Goal: Find contact information: Find contact information

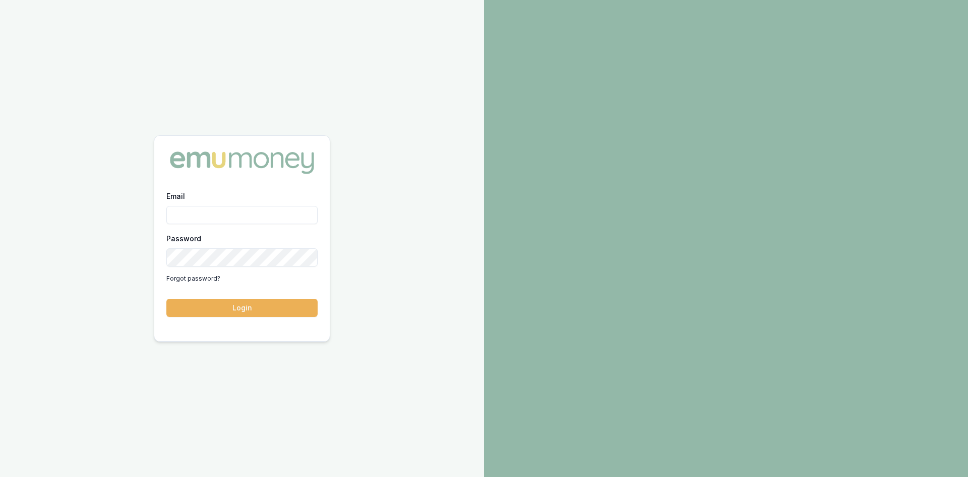
drag, startPoint x: 0, startPoint y: 0, endPoint x: 235, endPoint y: 215, distance: 318.7
click at [235, 215] on input "Email" at bounding box center [241, 215] width 151 height 18
type input "pinkesh.patel@emumoney.com.au"
click at [234, 308] on button "Login" at bounding box center [241, 308] width 151 height 18
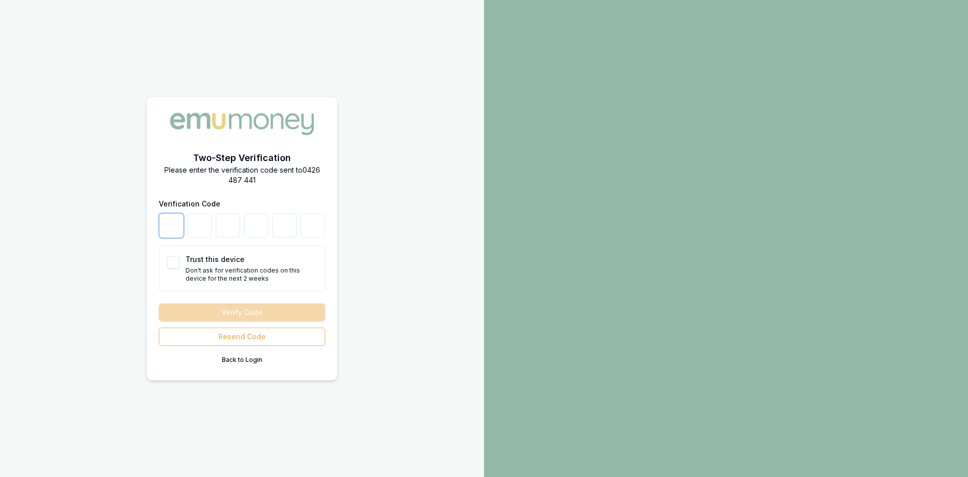
click at [178, 223] on input "number" at bounding box center [171, 225] width 24 height 24
type input "2"
type input "9"
type input "6"
type input "9"
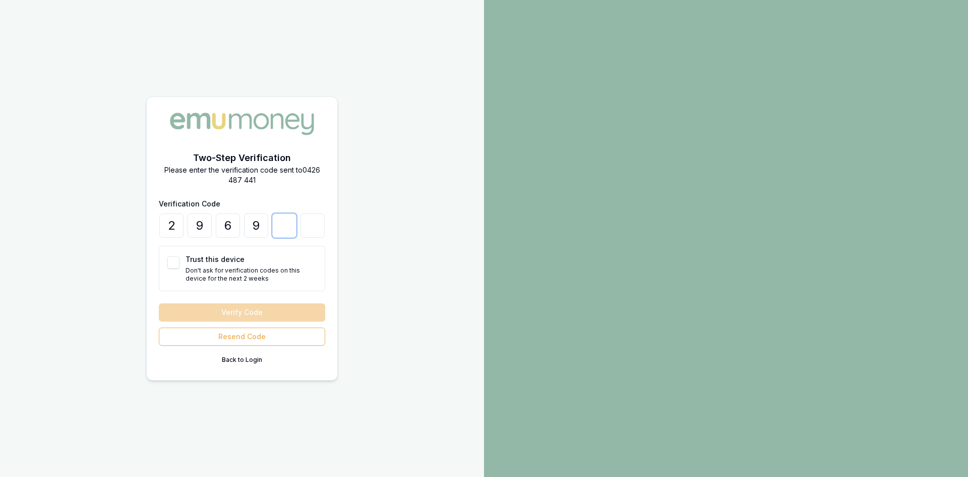
type input "0"
type input "7"
click at [171, 264] on button "Trust this device" at bounding box center [173, 262] width 12 height 12
checkbox input "true"
click at [205, 309] on button "Verify Code" at bounding box center [242, 312] width 166 height 18
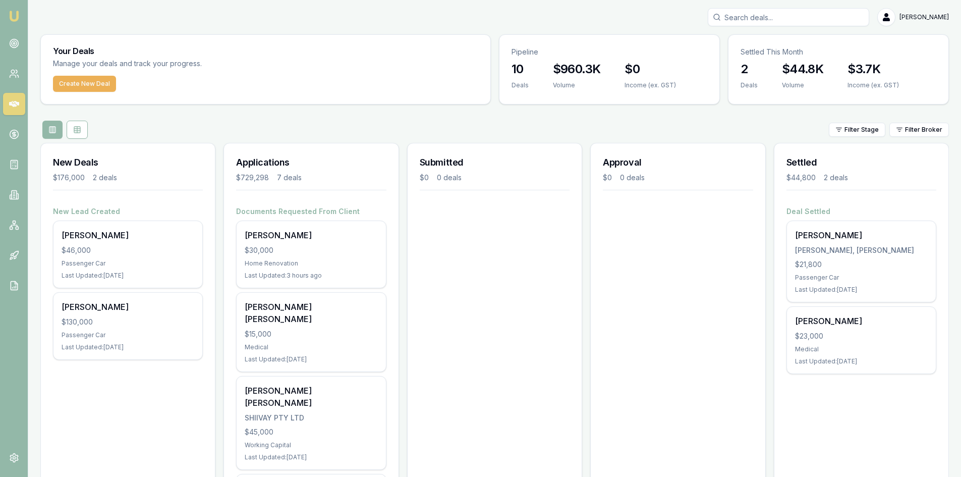
click at [17, 21] on img at bounding box center [14, 16] width 12 height 12
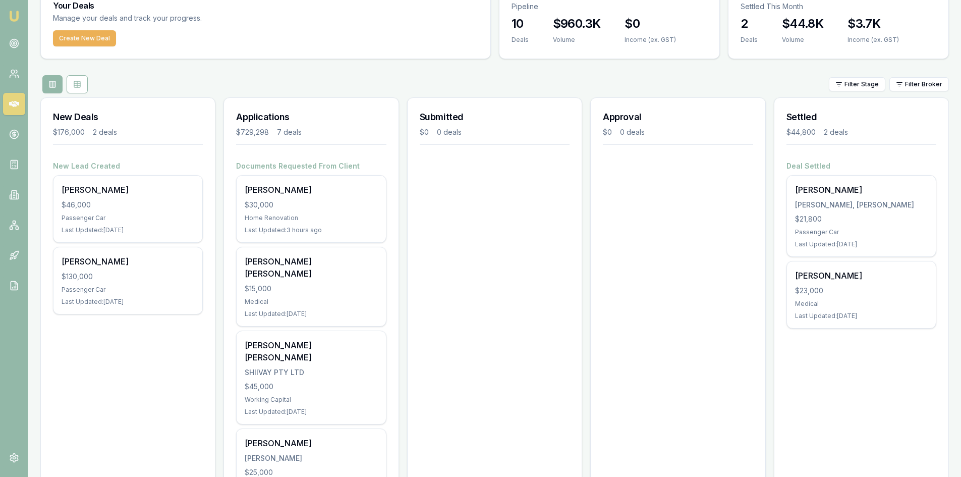
scroll to position [101, 0]
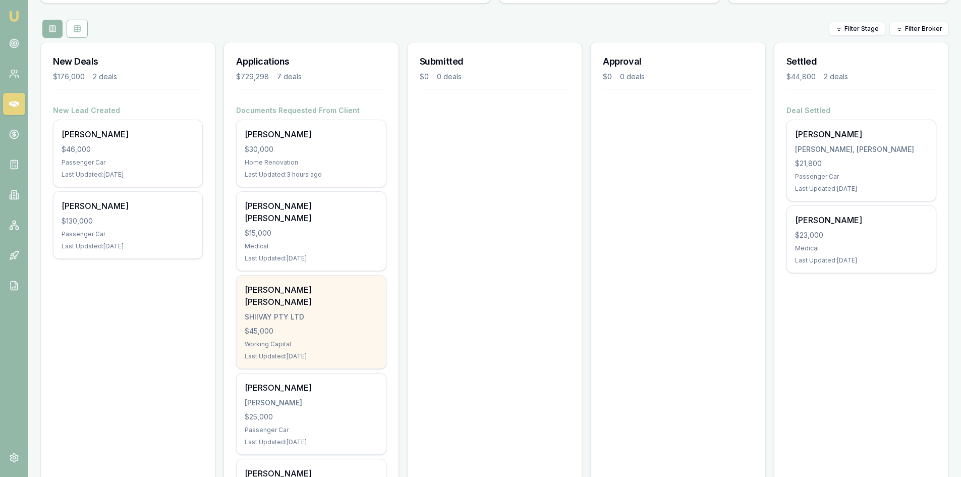
click at [271, 340] on div "Working Capital" at bounding box center [311, 344] width 133 height 8
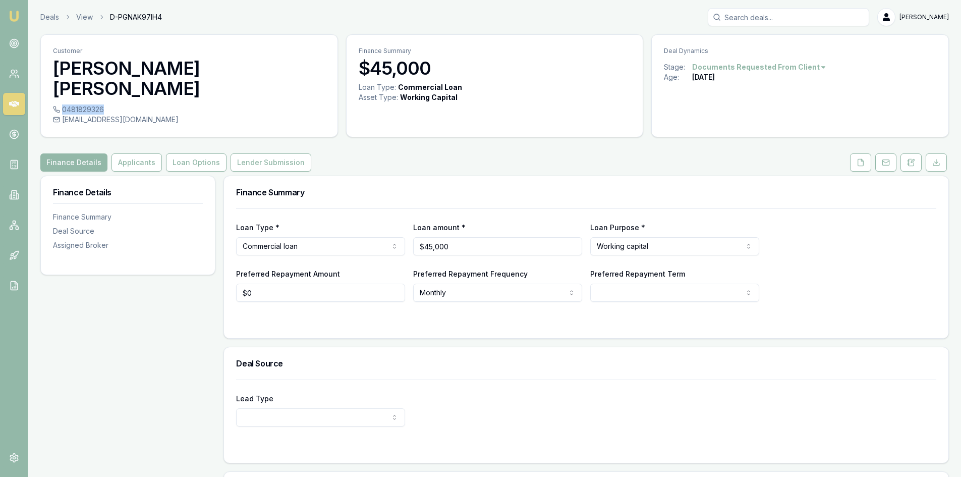
drag, startPoint x: 62, startPoint y: 87, endPoint x: 104, endPoint y: 86, distance: 41.9
click at [104, 104] on div "0481829326" at bounding box center [189, 109] width 272 height 10
copy div "0481829326"
drag, startPoint x: 64, startPoint y: 100, endPoint x: 162, endPoint y: 96, distance: 98.4
click at [162, 114] on div "[EMAIL_ADDRESS][DOMAIN_NAME]" at bounding box center [189, 119] width 272 height 10
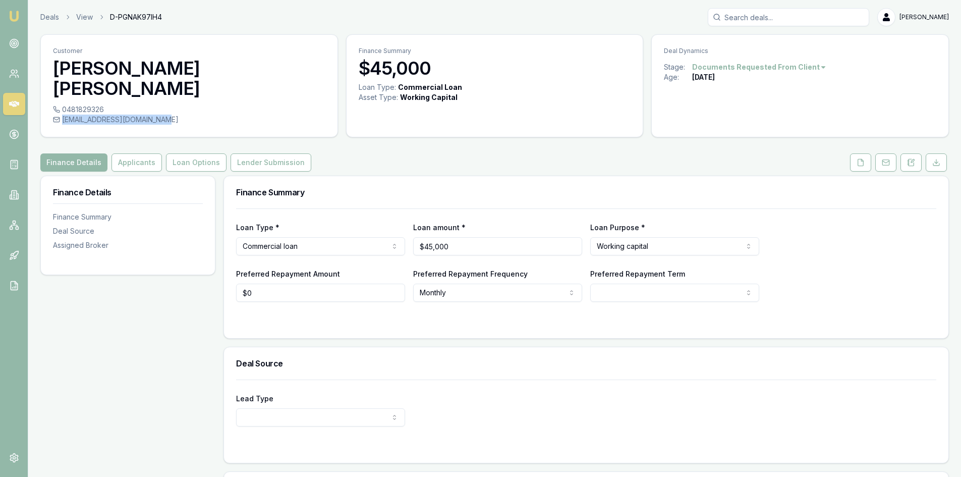
copy div "[EMAIL_ADDRESS][DOMAIN_NAME]"
